Goal: Use online tool/utility

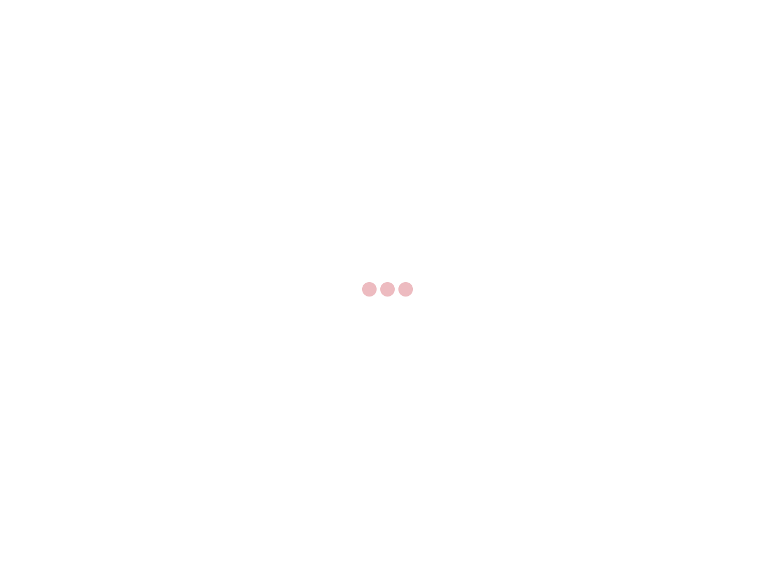
select select "US"
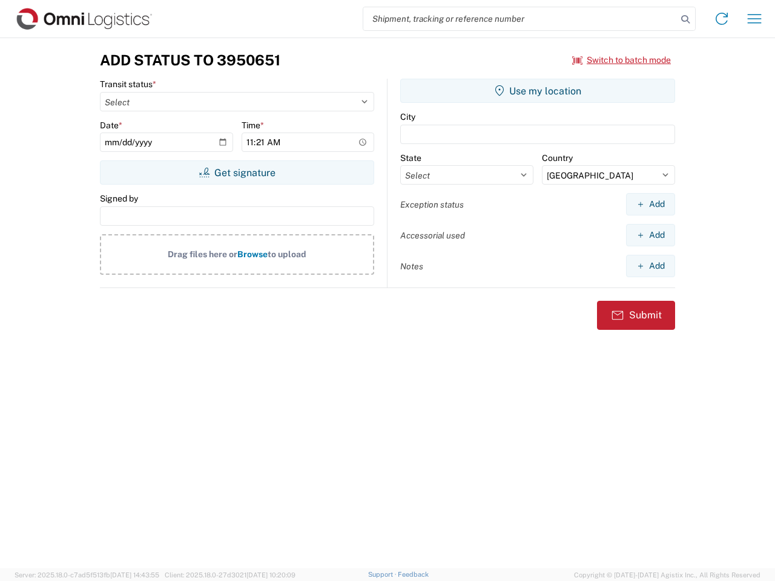
click at [520, 19] on input "search" at bounding box center [520, 18] width 314 height 23
click at [685, 19] on icon at bounding box center [685, 19] width 17 height 17
click at [721, 19] on icon at bounding box center [721, 18] width 19 height 19
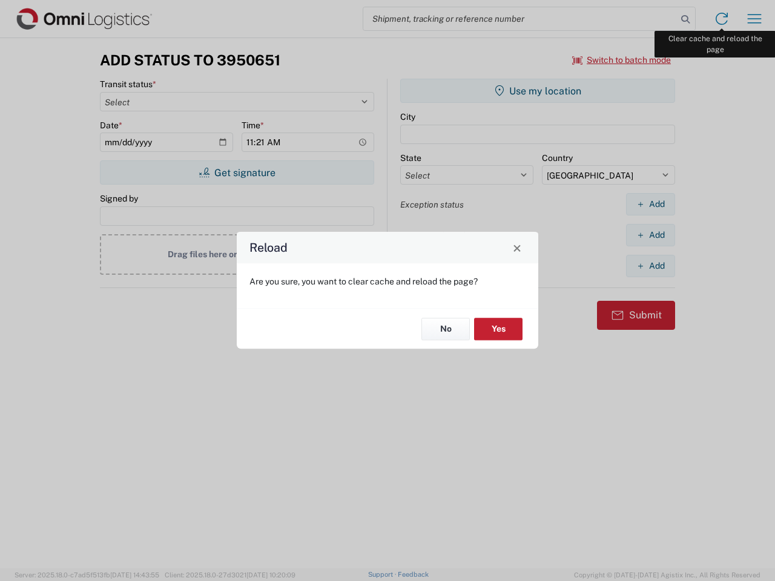
click at [754, 19] on div "Reload Are you sure, you want to clear cache and reload the page? No Yes" at bounding box center [387, 290] width 775 height 581
click at [622, 60] on div "Reload Are you sure, you want to clear cache and reload the page? No Yes" at bounding box center [387, 290] width 775 height 581
click at [237, 172] on div "Reload Are you sure, you want to clear cache and reload the page? No Yes" at bounding box center [387, 290] width 775 height 581
click at [537, 91] on div "Reload Are you sure, you want to clear cache and reload the page? No Yes" at bounding box center [387, 290] width 775 height 581
click at [650, 204] on div "Reload Are you sure, you want to clear cache and reload the page? No Yes" at bounding box center [387, 290] width 775 height 581
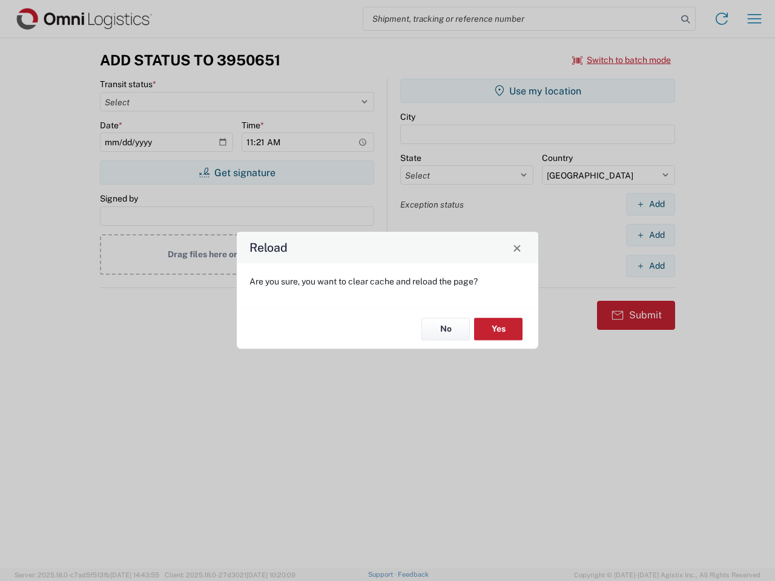
click at [650, 235] on div "Reload Are you sure, you want to clear cache and reload the page? No Yes" at bounding box center [387, 290] width 775 height 581
click at [650, 266] on div "Reload Are you sure, you want to clear cache and reload the page? No Yes" at bounding box center [387, 290] width 775 height 581
